Goal: Use online tool/utility: Utilize a website feature to perform a specific function

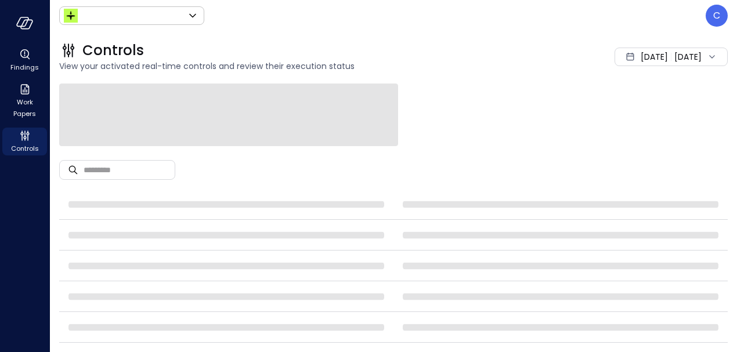
type input "******"
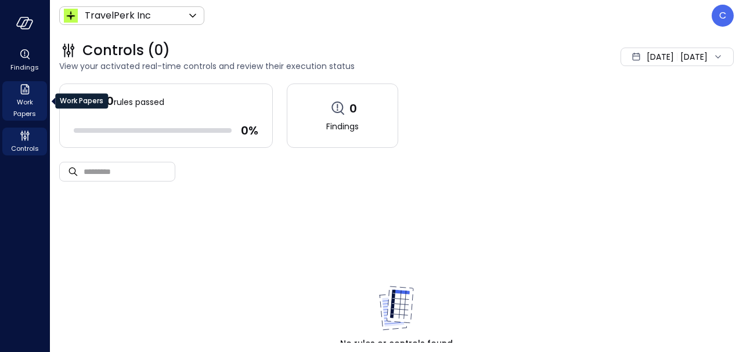
click at [25, 100] on span "Work Papers" at bounding box center [24, 107] width 35 height 23
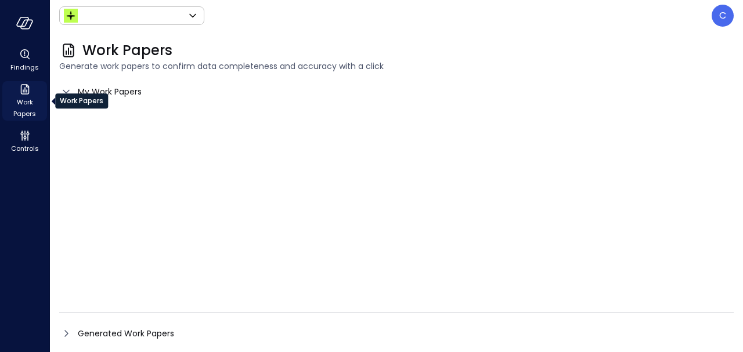
type input "******"
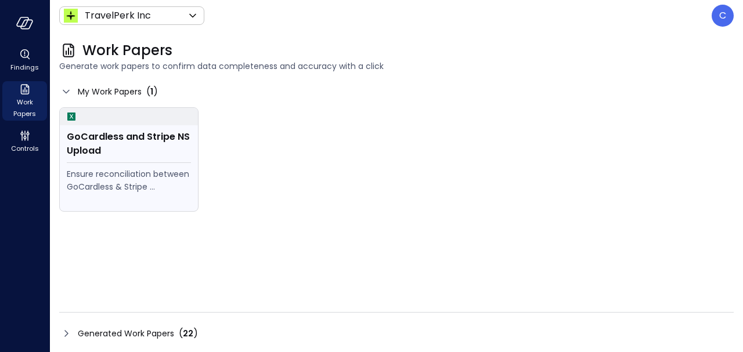
click at [91, 145] on div "GoCardless and Stripe NS Upload" at bounding box center [129, 144] width 124 height 28
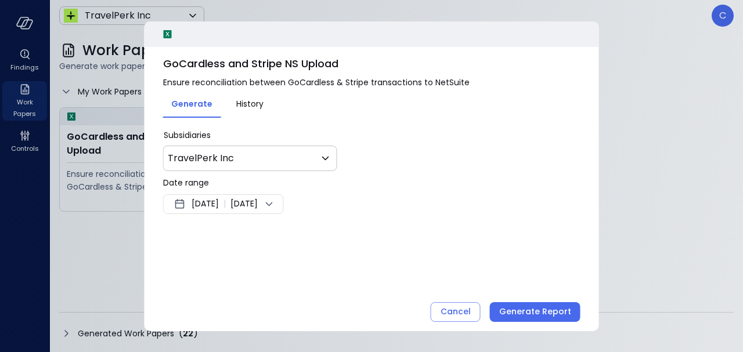
click at [219, 200] on span "[DATE]" at bounding box center [205, 204] width 27 height 14
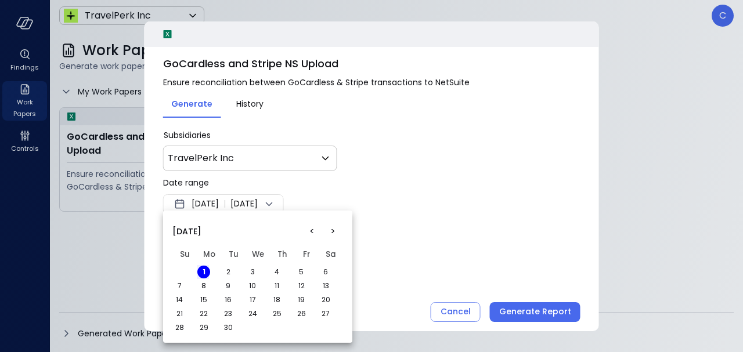
click at [312, 234] on button "<" at bounding box center [311, 231] width 21 height 21
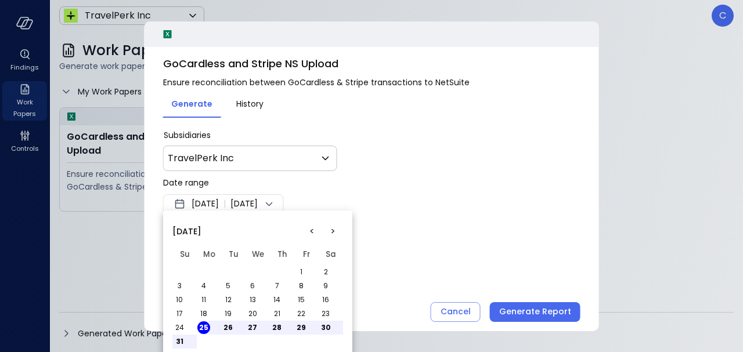
click at [303, 271] on button "1" at bounding box center [301, 272] width 13 height 13
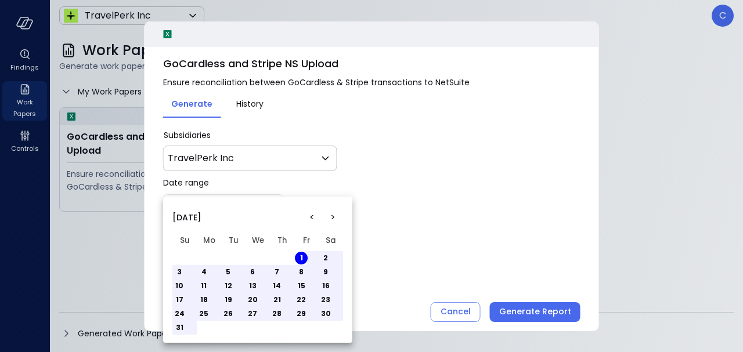
click at [179, 331] on button "31" at bounding box center [179, 328] width 13 height 13
click at [402, 255] on div at bounding box center [371, 176] width 743 height 352
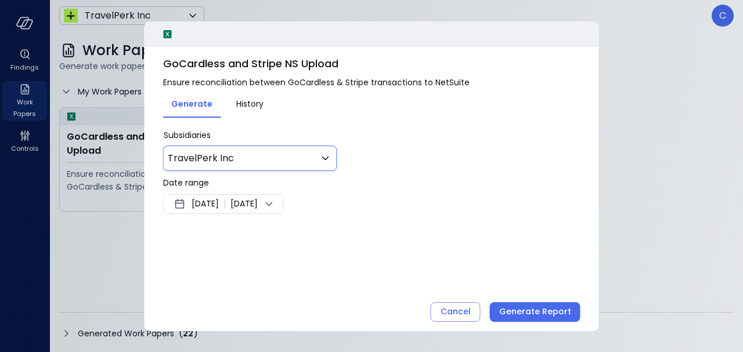
click at [323, 159] on icon at bounding box center [326, 159] width 14 height 14
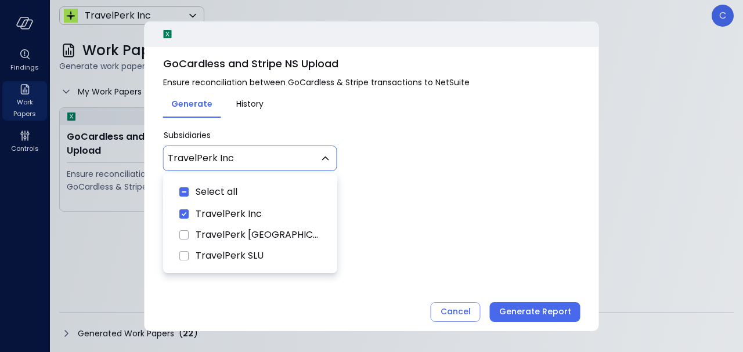
click at [405, 149] on div at bounding box center [371, 176] width 743 height 352
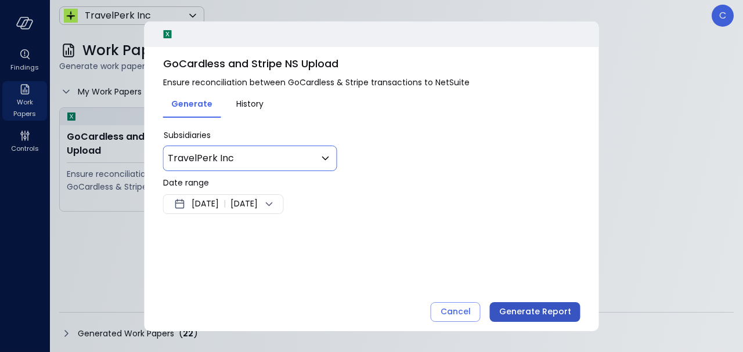
click at [520, 310] on div "Generate Report" at bounding box center [535, 312] width 72 height 15
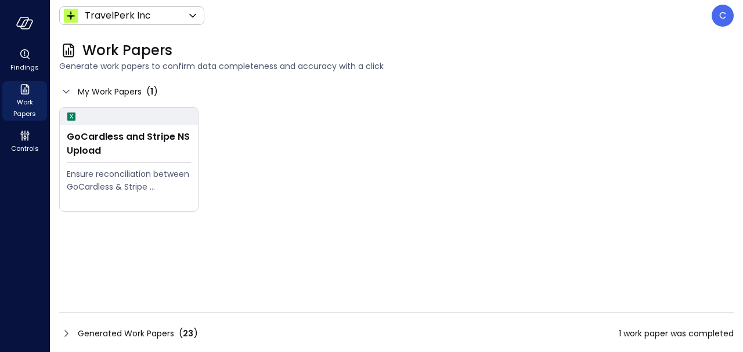
click at [127, 333] on span "Generated Work Papers" at bounding box center [126, 334] width 96 height 13
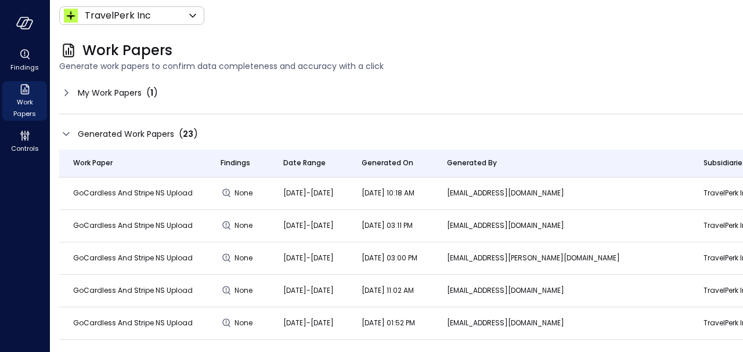
click at [402, 40] on div "Work Papers Generate work papers to confirm data completeness and accuracy with…" at bounding box center [492, 56] width 884 height 51
